Goal: Task Accomplishment & Management: Complete application form

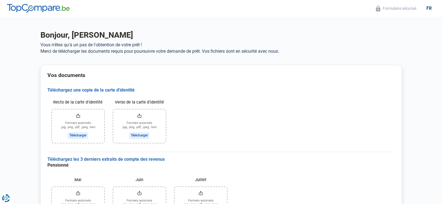
click at [70, 131] on input "Recto de la carte d'identité" at bounding box center [78, 125] width 52 height 33
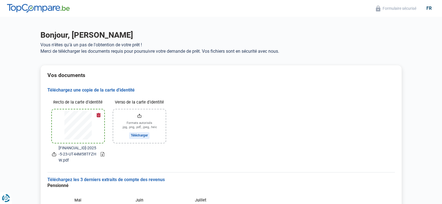
click at [98, 115] on button "button" at bounding box center [99, 115] width 8 height 8
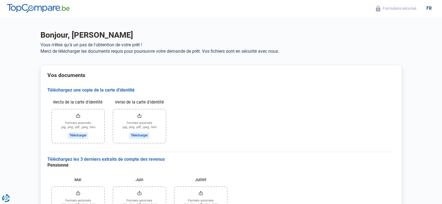
click at [70, 134] on input "Recto de la carte d'identité" at bounding box center [78, 125] width 52 height 33
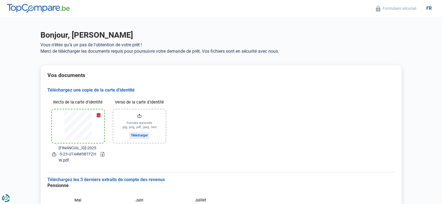
click at [101, 155] on icon at bounding box center [103, 154] width 4 height 4
click at [99, 115] on button "button" at bounding box center [99, 115] width 8 height 8
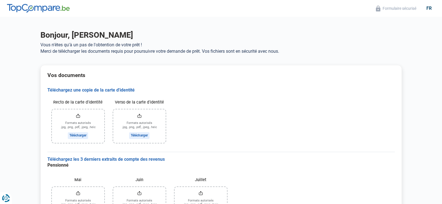
click at [79, 137] on input "Recto de la carte d'identité" at bounding box center [78, 125] width 52 height 33
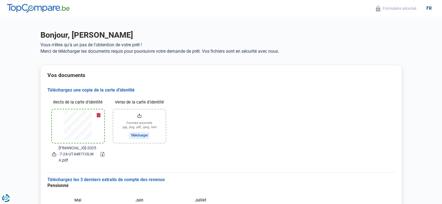
click at [138, 123] on input "Verso de la carte d'identité" at bounding box center [139, 125] width 52 height 33
click at [99, 114] on button "button" at bounding box center [99, 115] width 8 height 8
